Goal: Information Seeking & Learning: Understand process/instructions

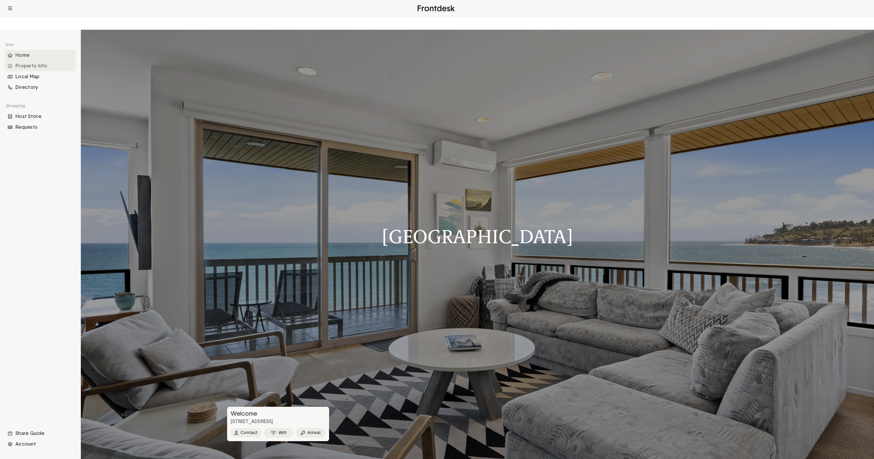
click at [55, 71] on div "Property Info" at bounding box center [40, 66] width 71 height 11
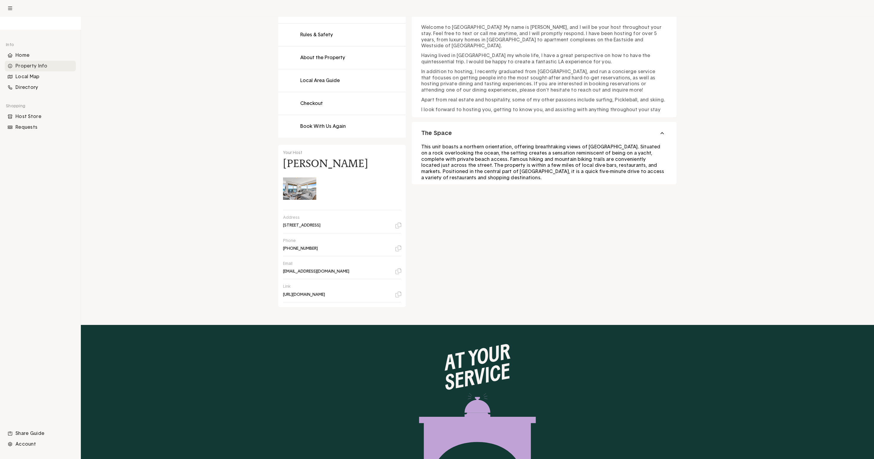
scroll to position [170, 0]
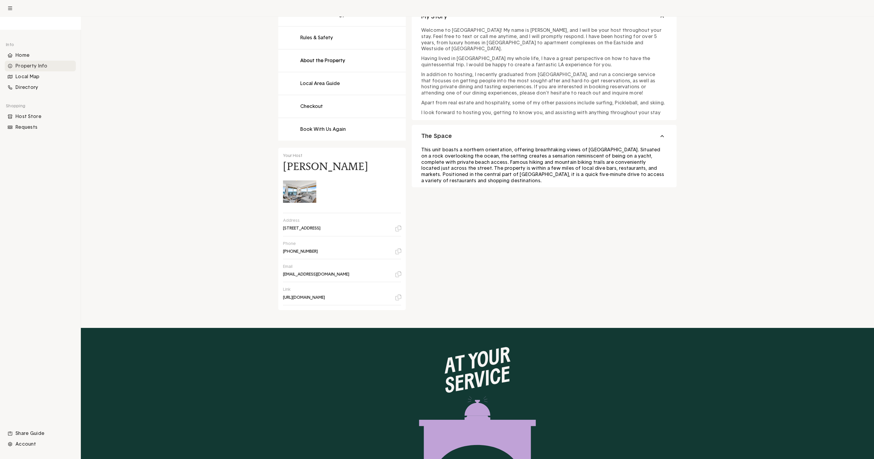
click at [278, 72] on button at bounding box center [342, 60] width 128 height 23
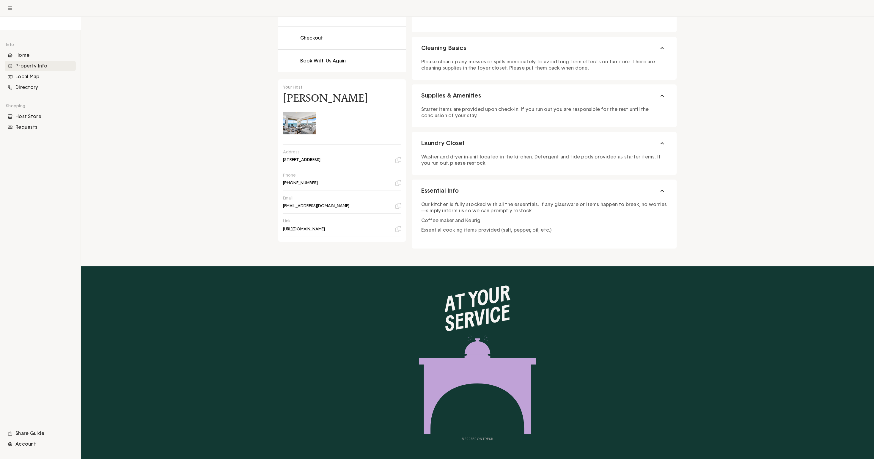
scroll to position [257, 0]
click at [677, 59] on button "Cleaning Basics" at bounding box center [544, 48] width 265 height 23
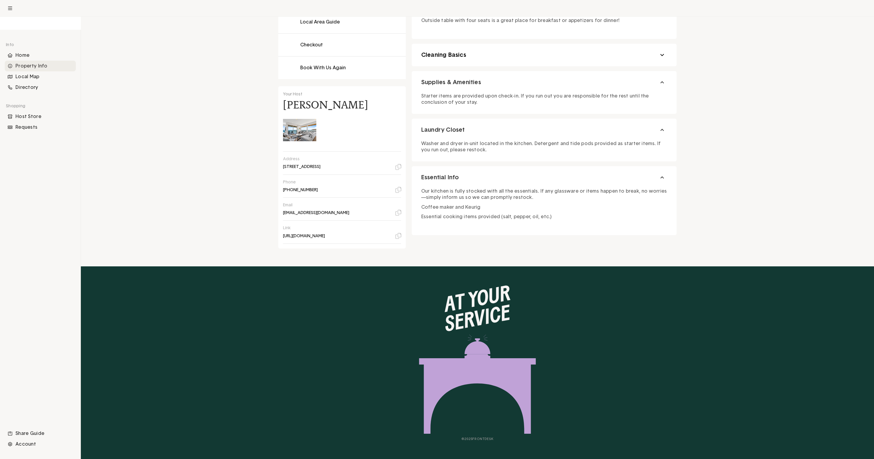
click at [677, 66] on button "Cleaning Basics" at bounding box center [544, 55] width 265 height 23
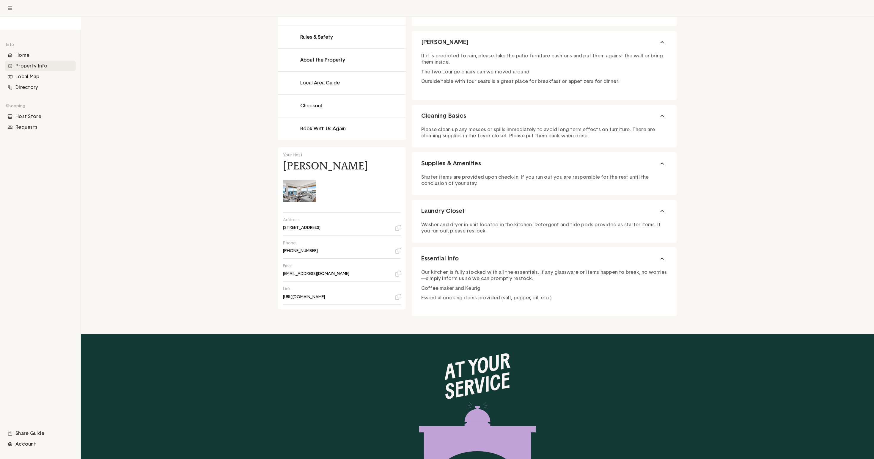
scroll to position [181, 0]
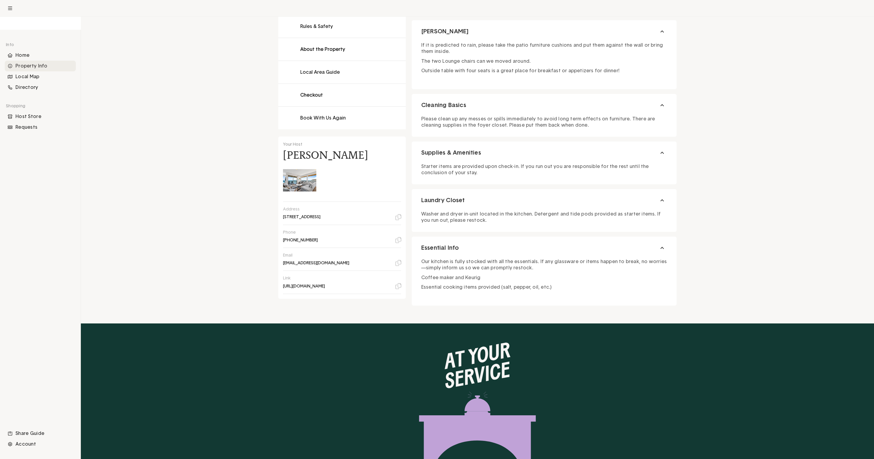
click at [278, 106] on button at bounding box center [342, 95] width 128 height 23
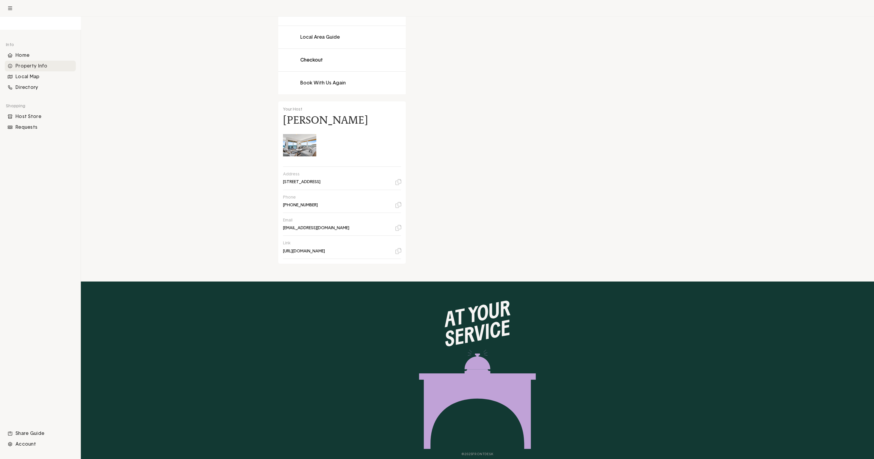
scroll to position [218, 0]
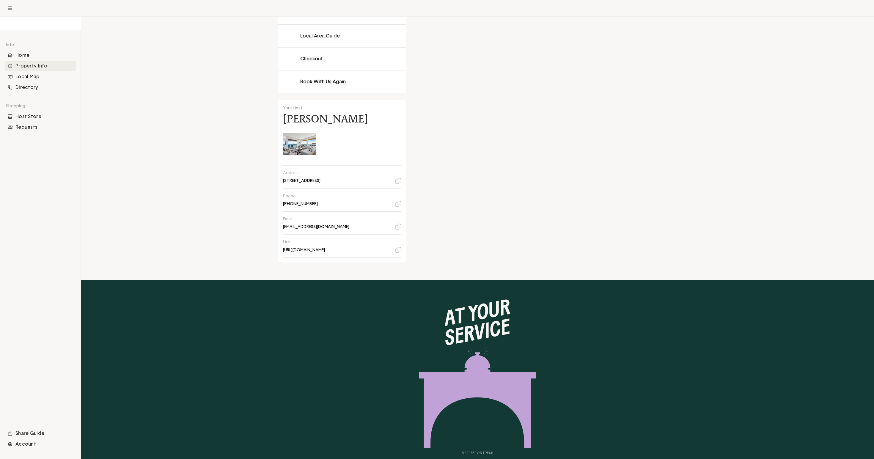
click at [278, 93] on button at bounding box center [342, 81] width 128 height 23
